Goal: Information Seeking & Learning: Learn about a topic

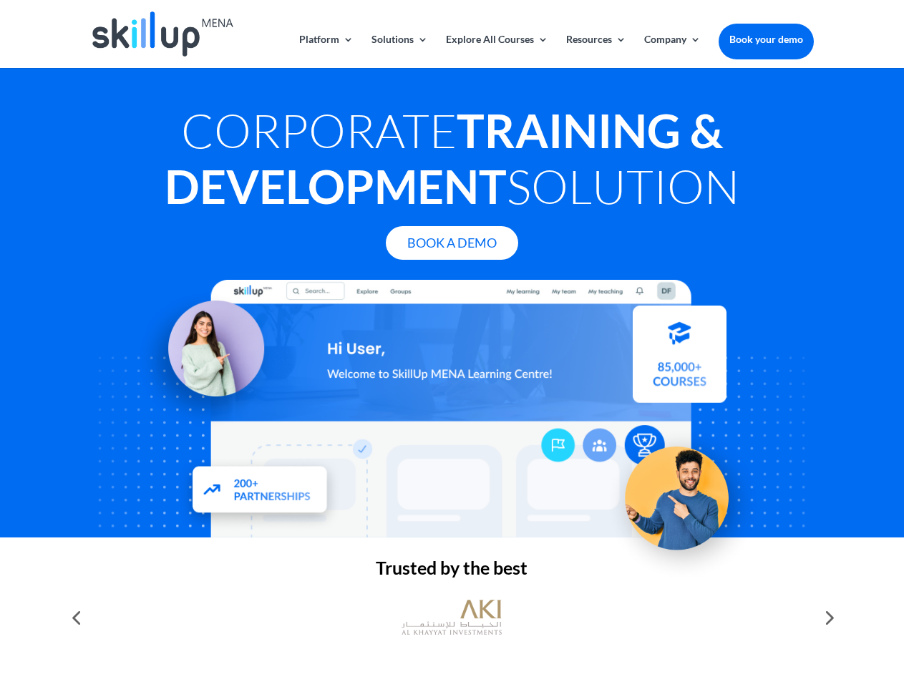
click at [452, 344] on div at bounding box center [451, 409] width 723 height 258
click at [399, 51] on link "Solutions" at bounding box center [399, 51] width 57 height 34
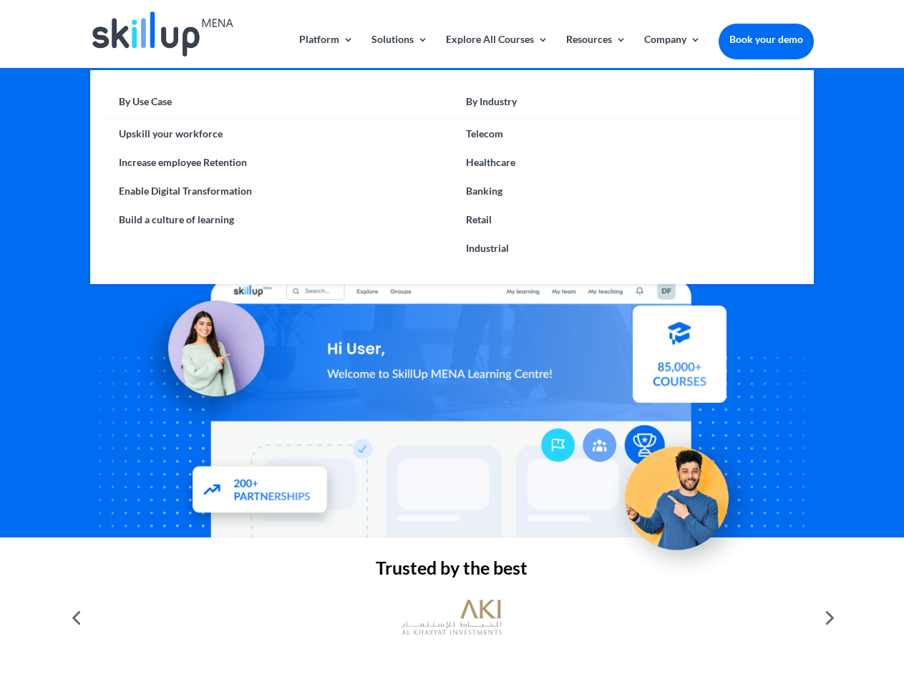
click at [496, 51] on link "Explore All Courses" at bounding box center [497, 51] width 102 height 34
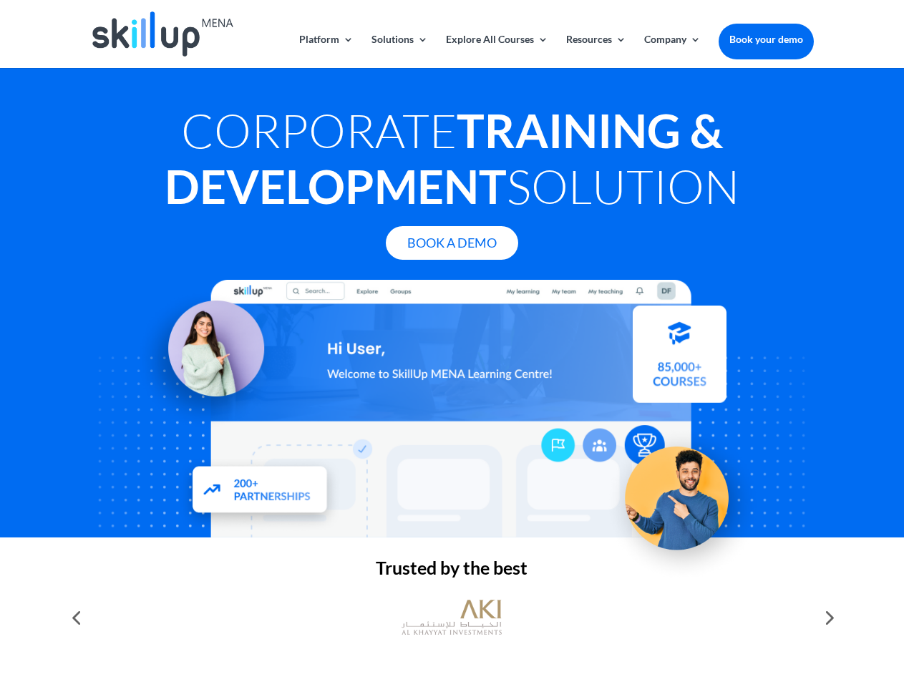
click at [595, 51] on link "Resources" at bounding box center [596, 51] width 60 height 34
click at [672, 51] on link "Company" at bounding box center [672, 51] width 57 height 34
click at [452, 618] on img at bounding box center [451, 618] width 100 height 50
